Goal: Navigation & Orientation: Find specific page/section

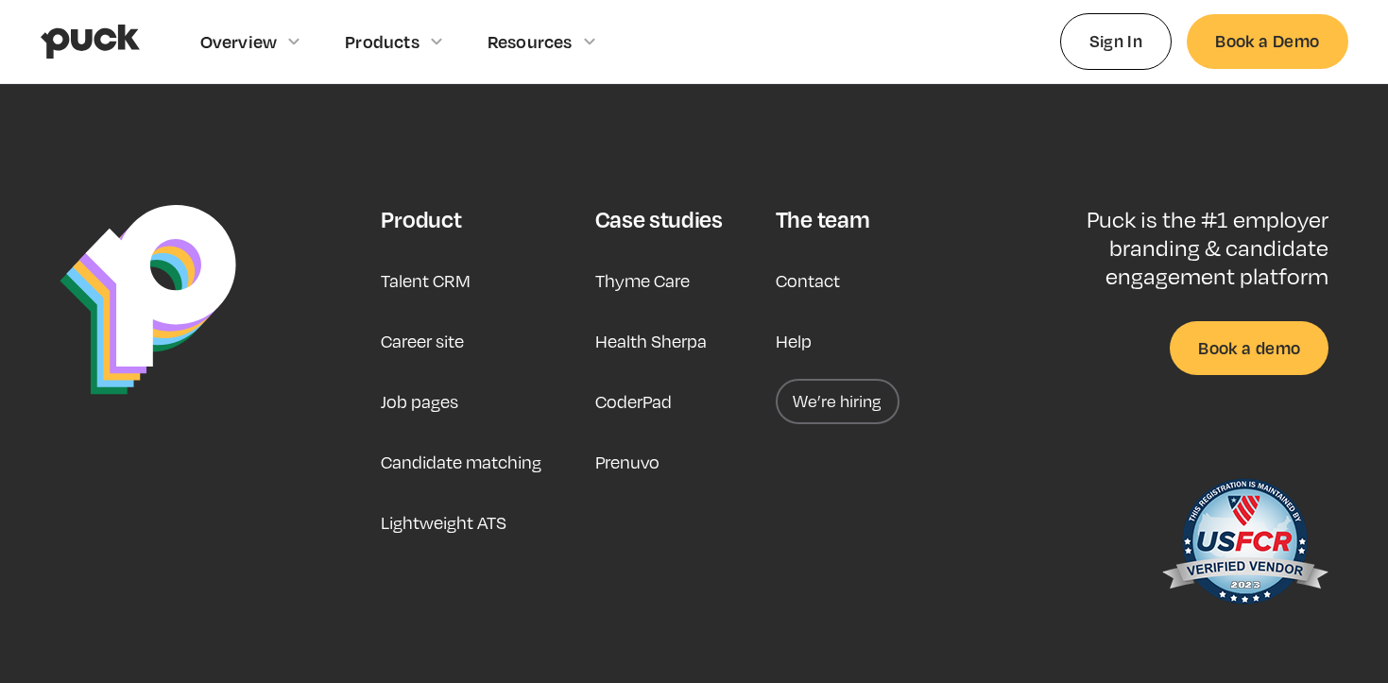
scroll to position [4888, 0]
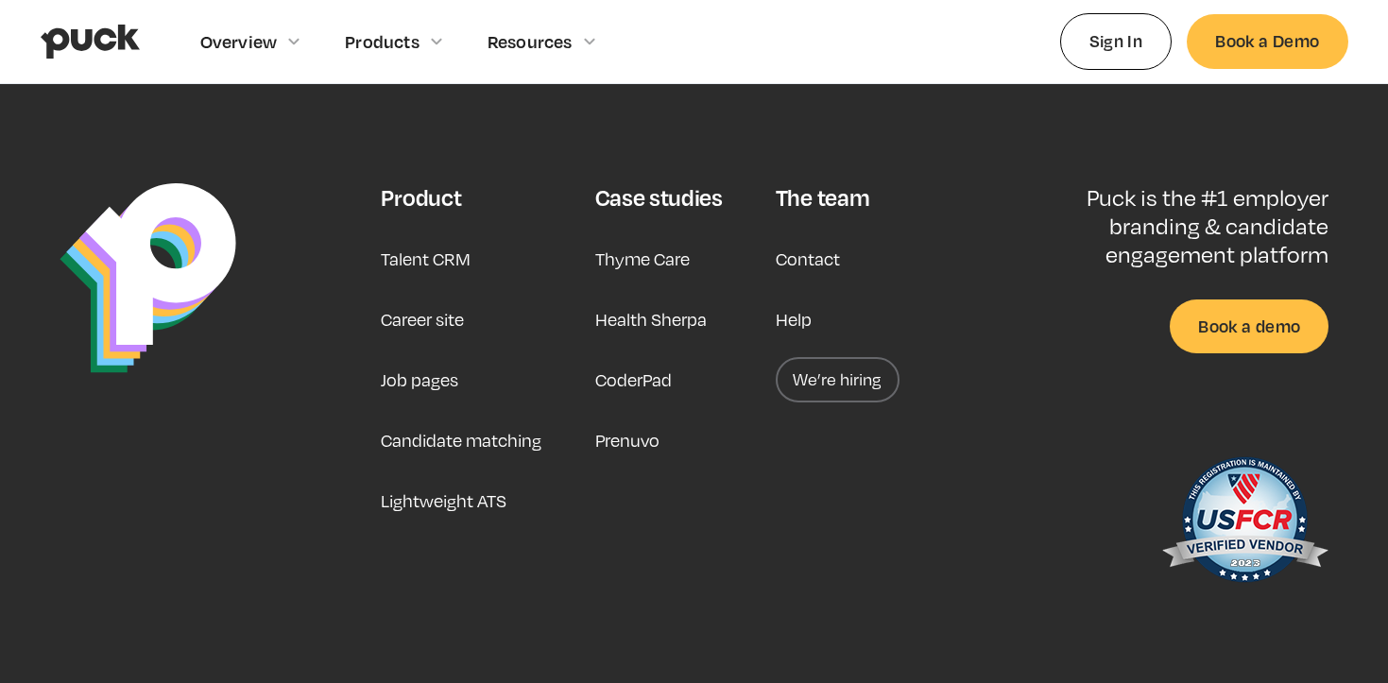
click at [428, 385] on link "Job pages" at bounding box center [419, 379] width 77 height 45
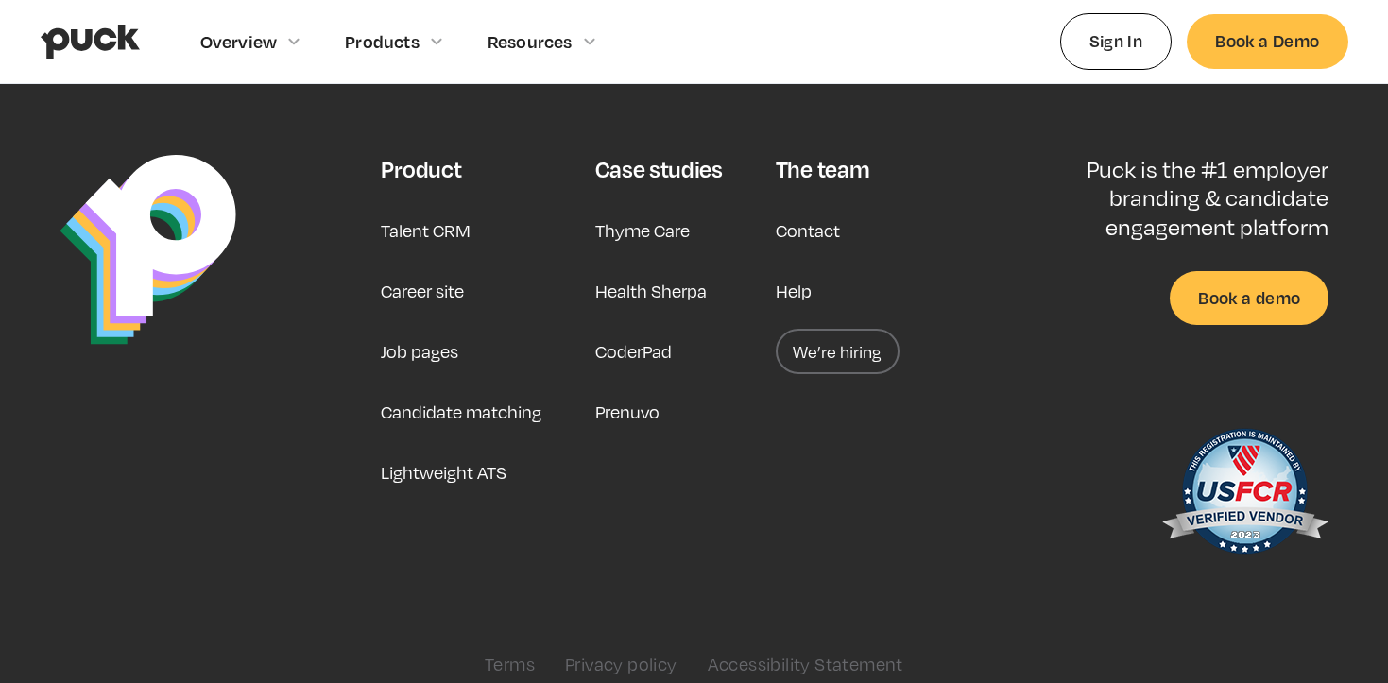
scroll to position [6063, 0]
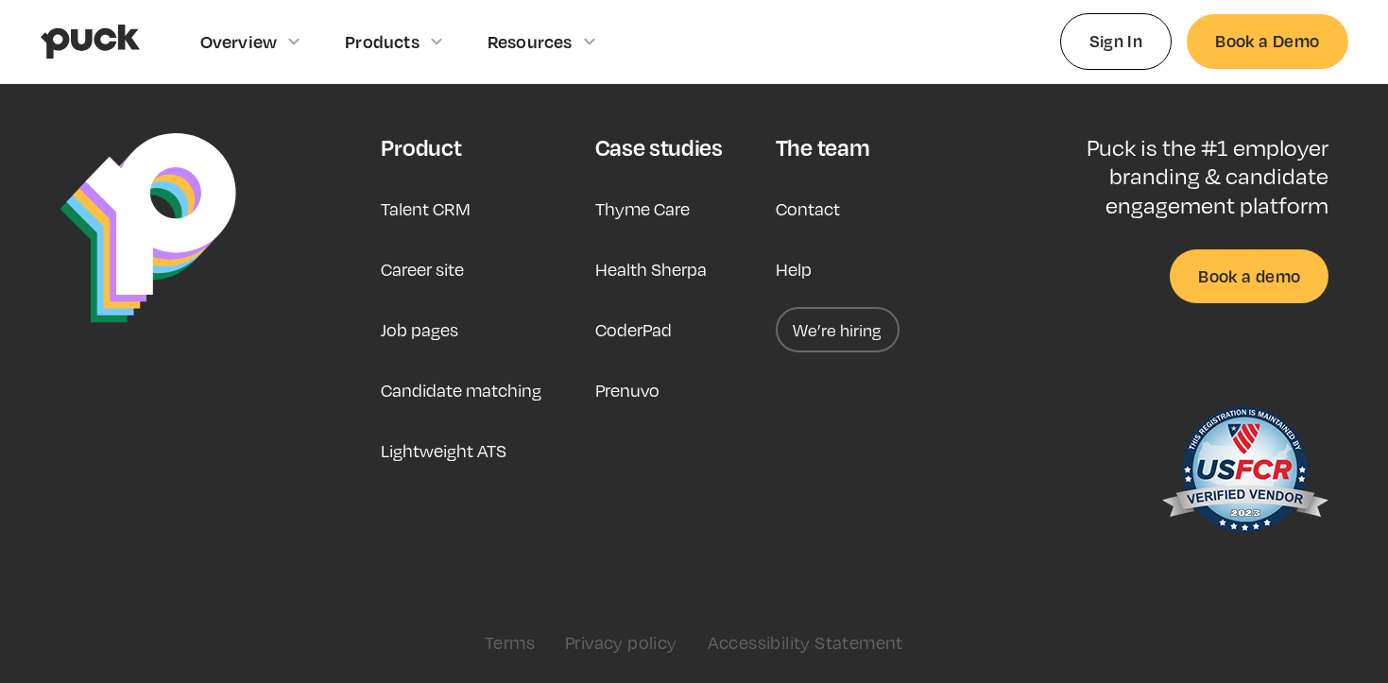
click at [671, 271] on link "Health Sherpa" at bounding box center [650, 269] width 111 height 45
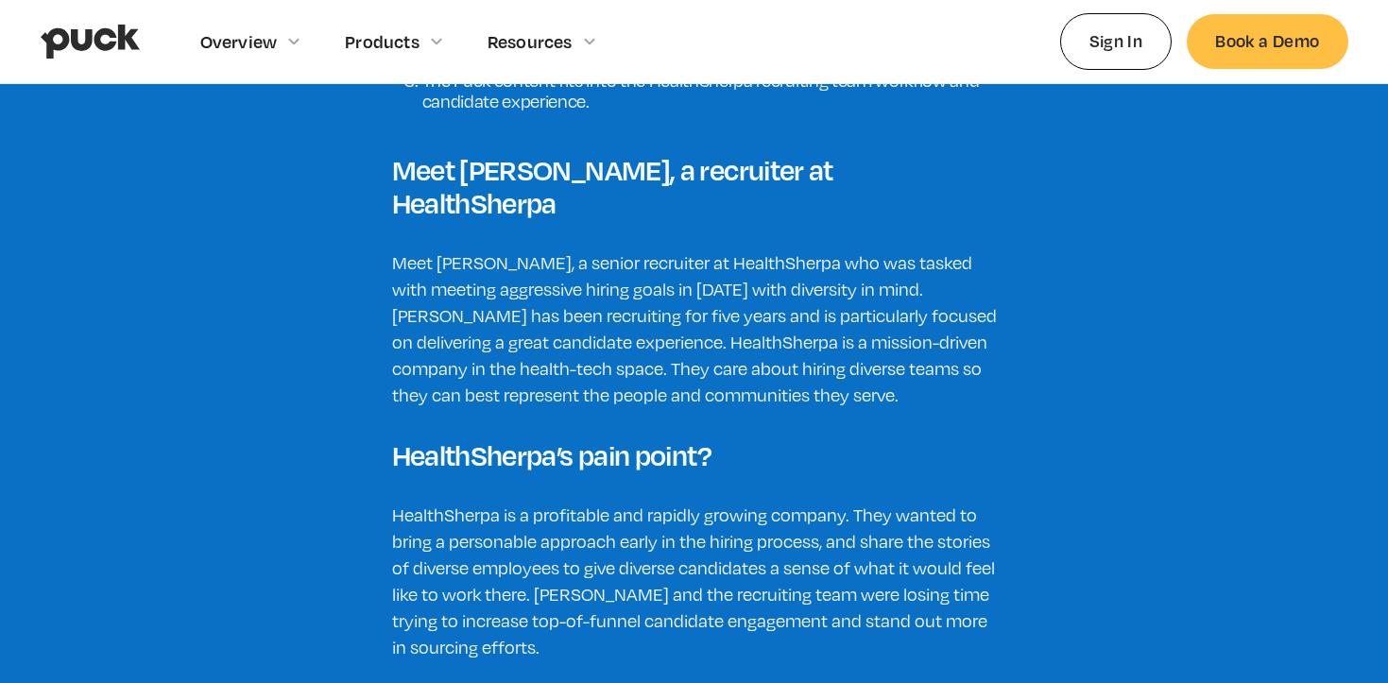
scroll to position [2445, 0]
